Goal: Task Accomplishment & Management: Use online tool/utility

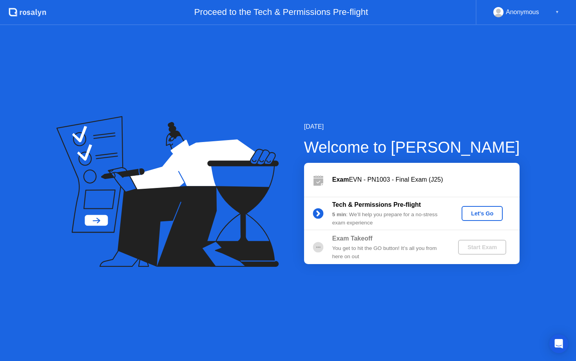
click at [496, 215] on div "Let's Go" at bounding box center [482, 213] width 35 height 6
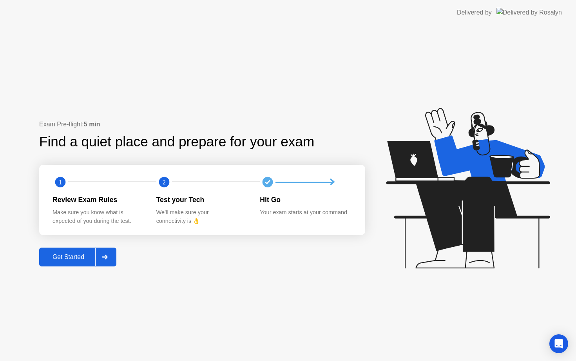
click at [66, 259] on div "Get Started" at bounding box center [69, 256] width 54 height 7
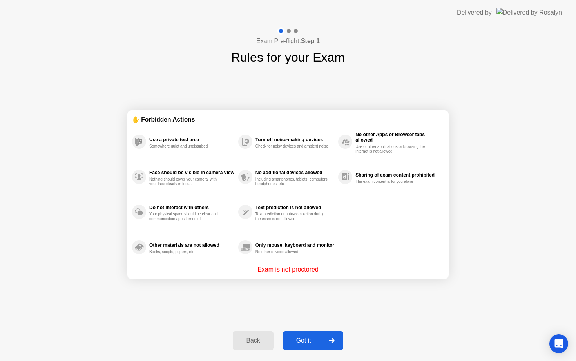
click at [307, 332] on button "Got it" at bounding box center [313, 340] width 60 height 19
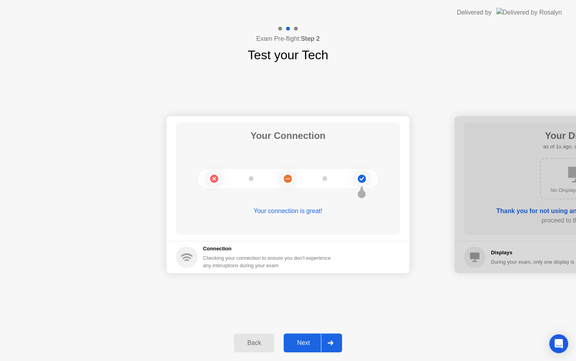
click at [309, 344] on div "Next" at bounding box center [303, 342] width 35 height 7
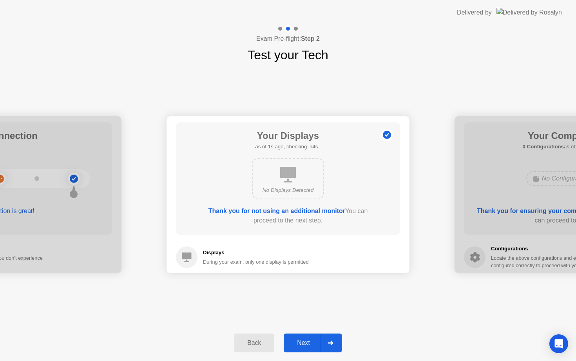
click at [309, 344] on div "Next" at bounding box center [303, 342] width 35 height 7
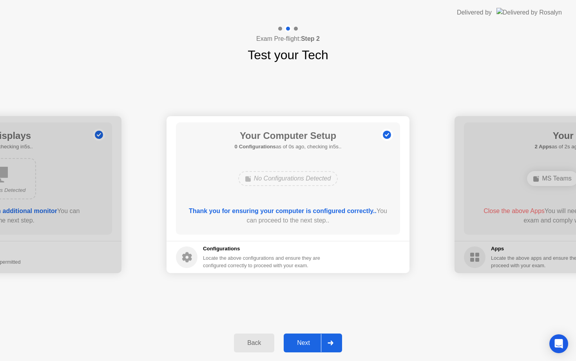
click at [309, 341] on div "Next" at bounding box center [303, 342] width 35 height 7
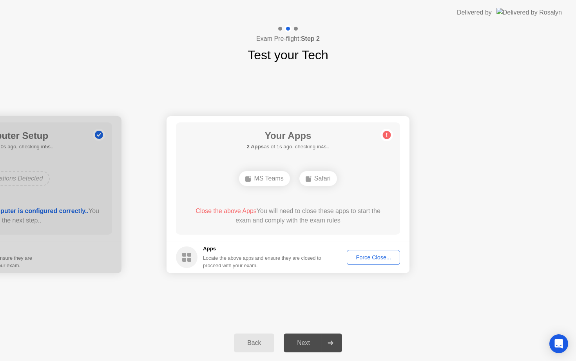
click at [375, 256] on div "Force Close..." at bounding box center [374, 257] width 48 height 6
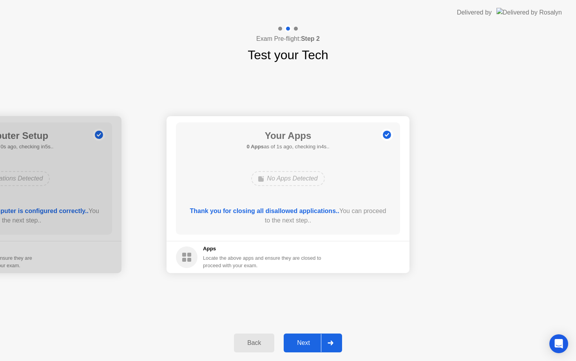
click at [293, 344] on div "Next" at bounding box center [303, 342] width 35 height 7
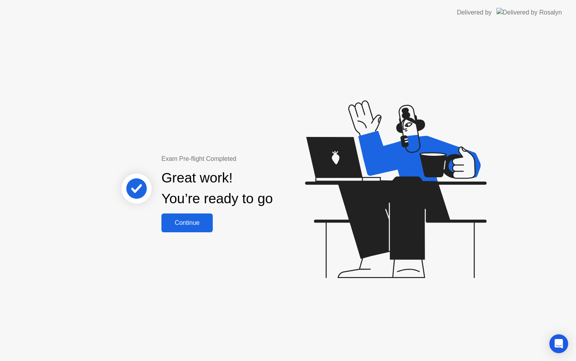
click at [205, 224] on div "Continue" at bounding box center [187, 222] width 47 height 7
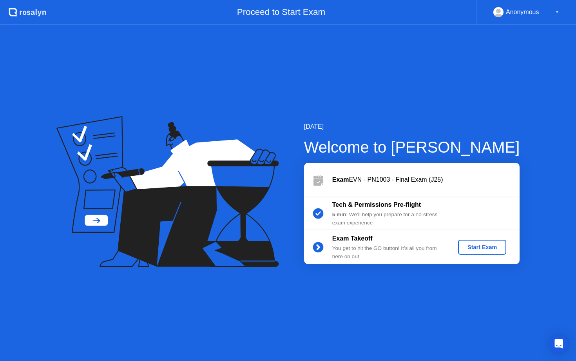
click at [466, 245] on div "Start Exam" at bounding box center [482, 247] width 42 height 6
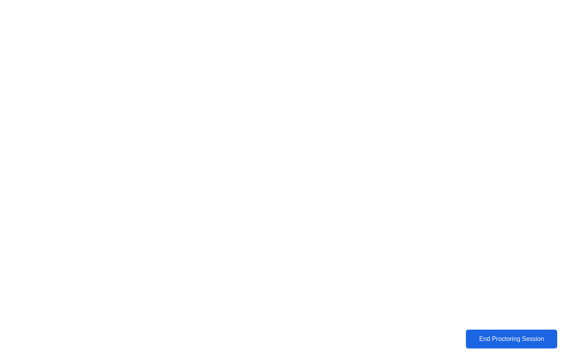
click at [499, 335] on div "End Proctoring Session" at bounding box center [511, 339] width 94 height 8
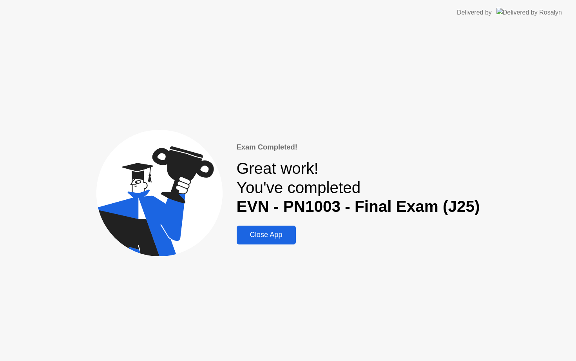
click at [292, 238] on div "Close App" at bounding box center [266, 234] width 54 height 8
